Goal: Information Seeking & Learning: Learn about a topic

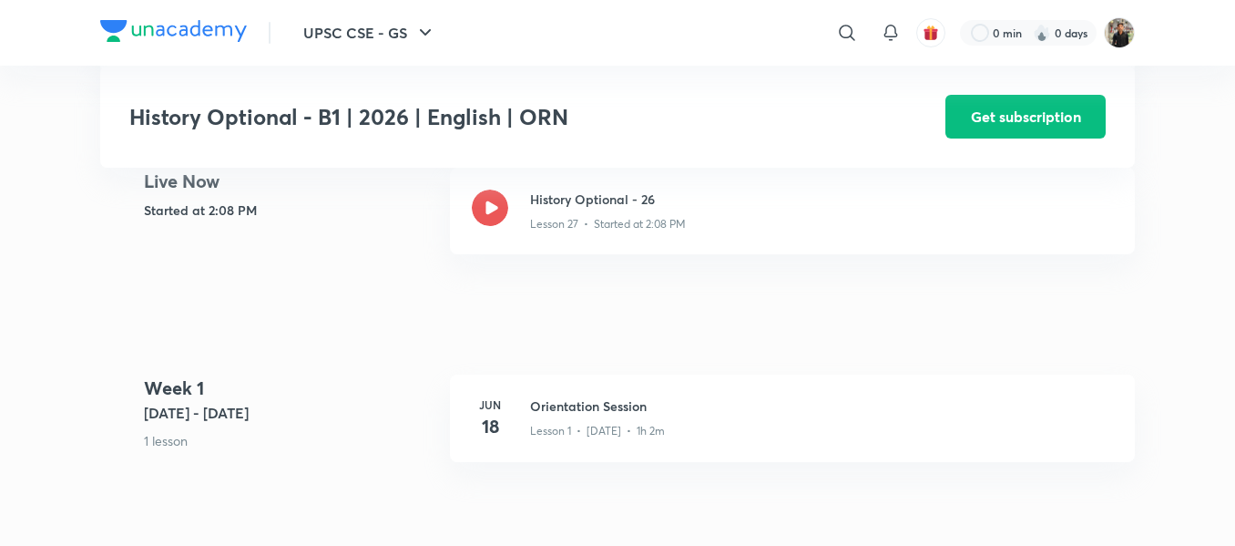
scroll to position [461, 0]
click at [497, 210] on icon at bounding box center [490, 207] width 36 height 36
